Goal: Find contact information: Find contact information

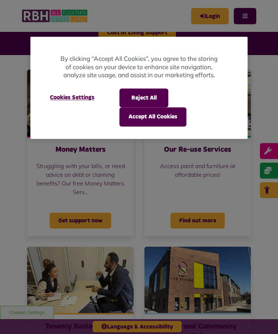
click at [152, 98] on button "Reject All" at bounding box center [144, 97] width 49 height 19
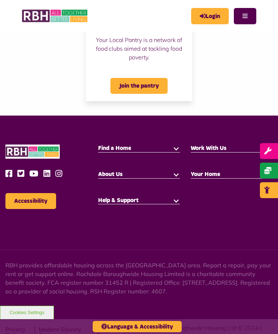
scroll to position [770, 0]
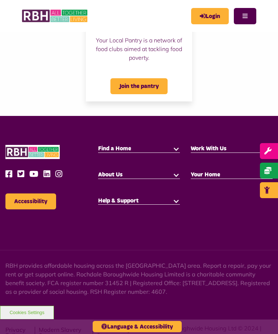
click at [179, 199] on button at bounding box center [176, 200] width 7 height 7
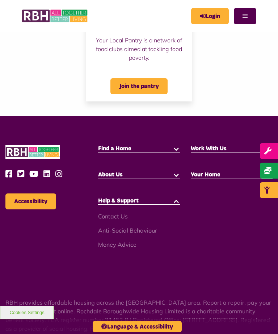
click at [119, 216] on link "Contact Us" at bounding box center [113, 216] width 30 height 7
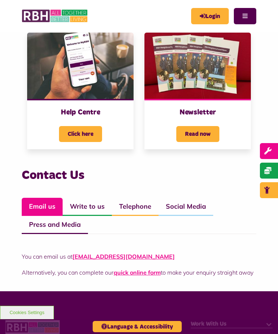
scroll to position [374, 0]
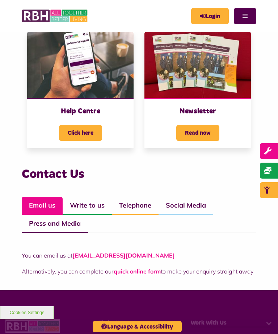
click at [145, 275] on link "quick online form" at bounding box center [137, 271] width 47 height 7
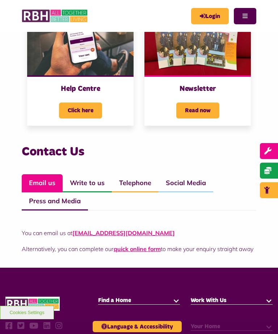
scroll to position [397, 0]
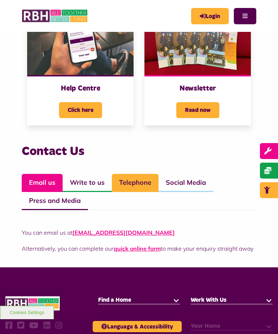
click at [136, 184] on link "Telephone" at bounding box center [135, 183] width 47 height 18
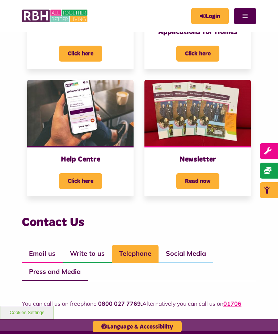
scroll to position [325, 0]
